Goal: Use online tool/utility: Use online tool/utility

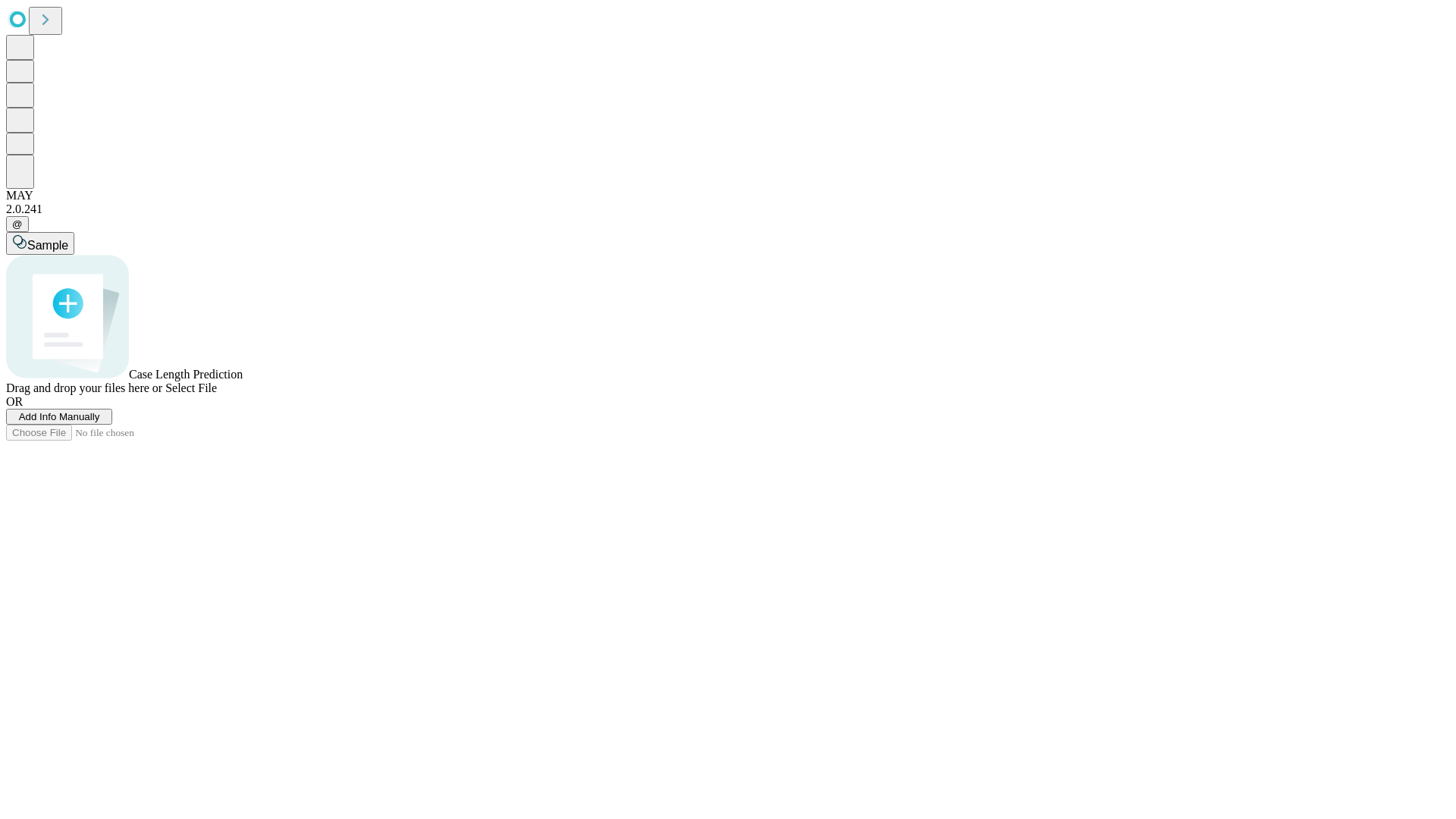
click at [217, 394] on span "Select File" at bounding box center [191, 388] width 52 height 13
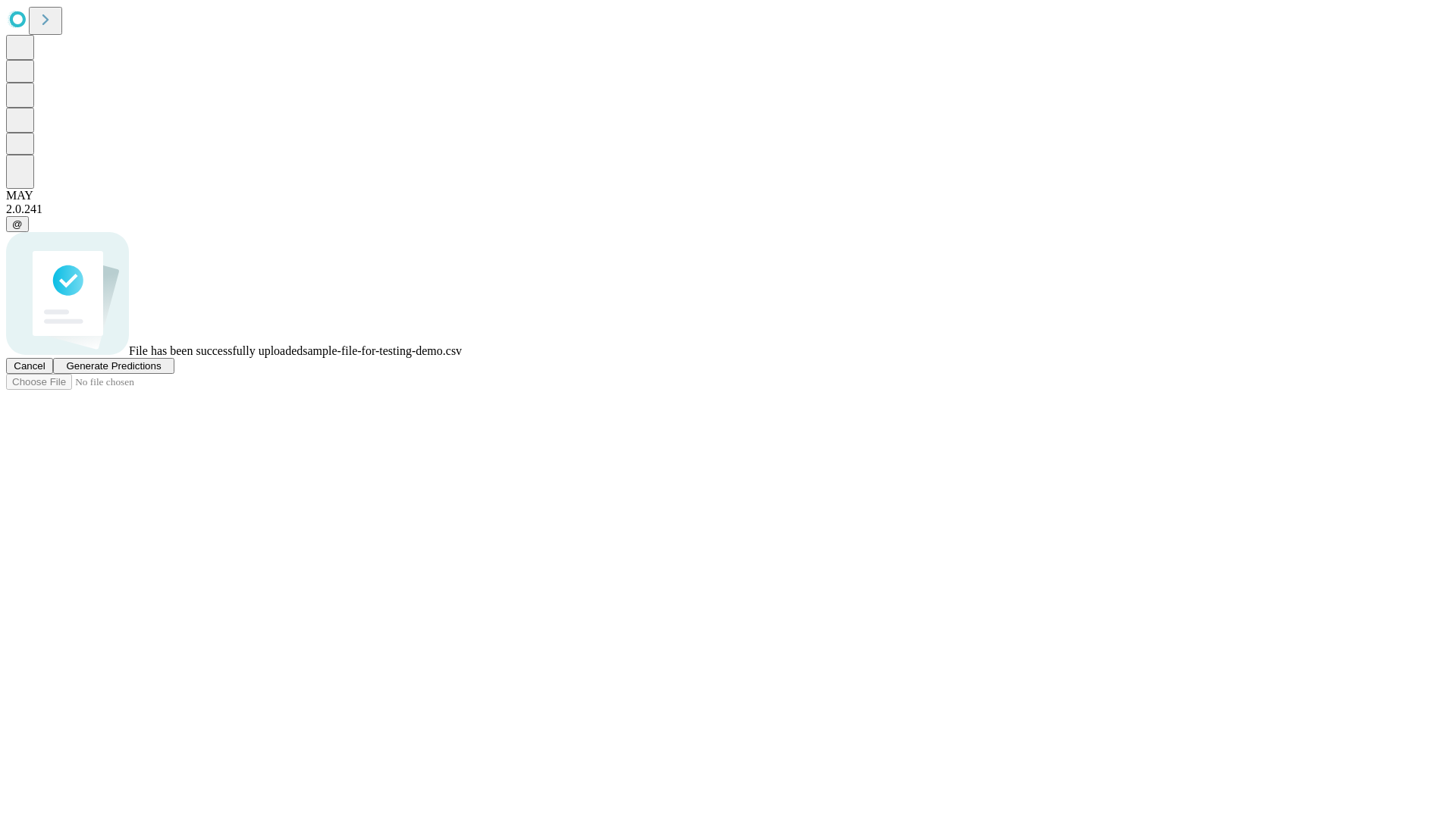
click at [161, 371] on span "Generate Predictions" at bounding box center [113, 366] width 95 height 11
